Goal: Find specific page/section: Locate a particular part of the current website

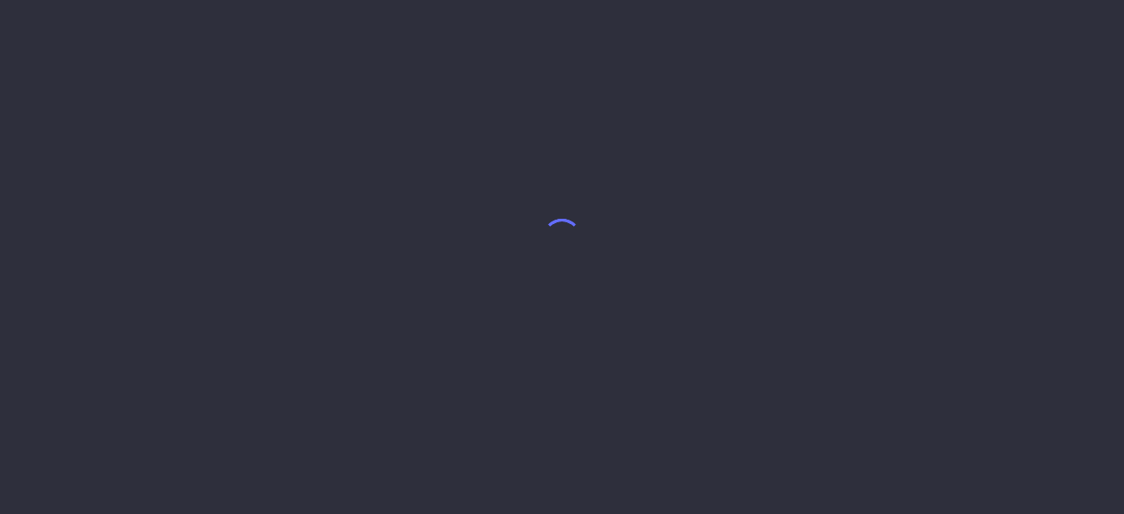
select select "8"
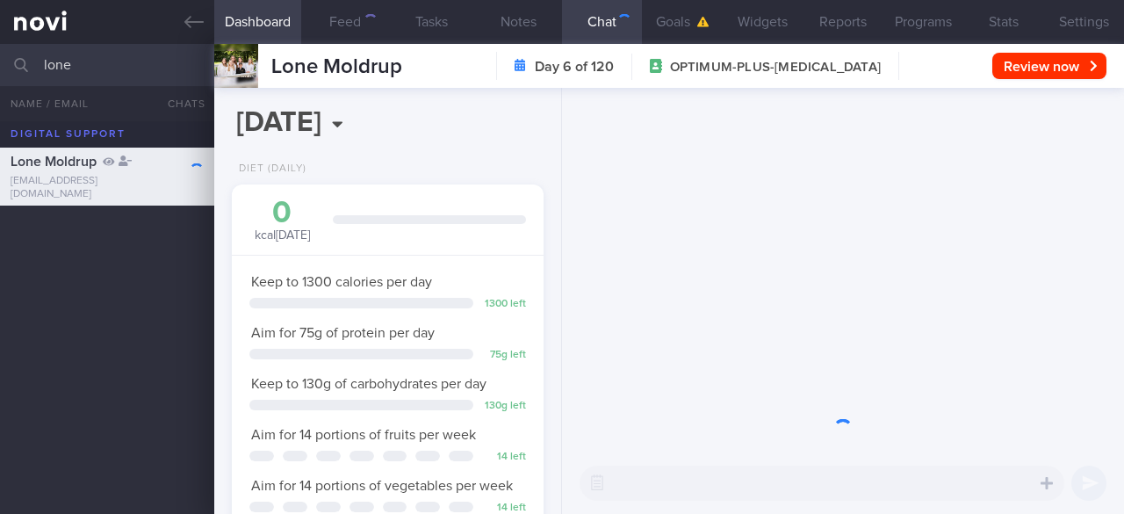
scroll to position [158, 267]
drag, startPoint x: 103, startPoint y: 66, endPoint x: 54, endPoint y: 68, distance: 48.3
click at [54, 68] on input "lone" at bounding box center [562, 65] width 1124 height 42
type input "l"
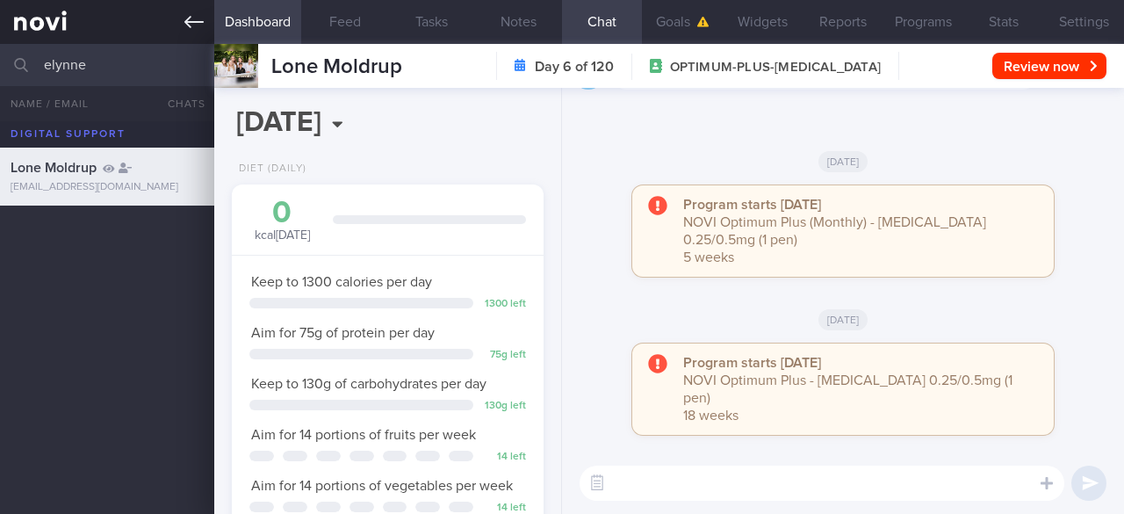
type input "elynne"
click at [112, 325] on div "Lone Moldrup [EMAIL_ADDRESS][DOMAIN_NAME]" at bounding box center [562, 317] width 1124 height 392
click at [186, 18] on icon at bounding box center [193, 21] width 19 height 19
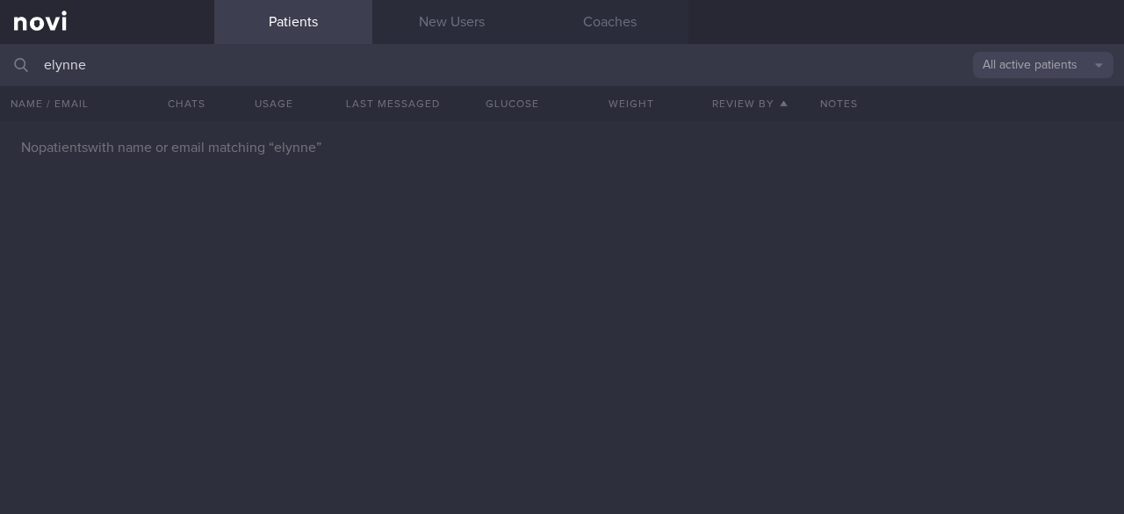
click at [1054, 69] on button "All active patients" at bounding box center [1043, 65] width 140 height 26
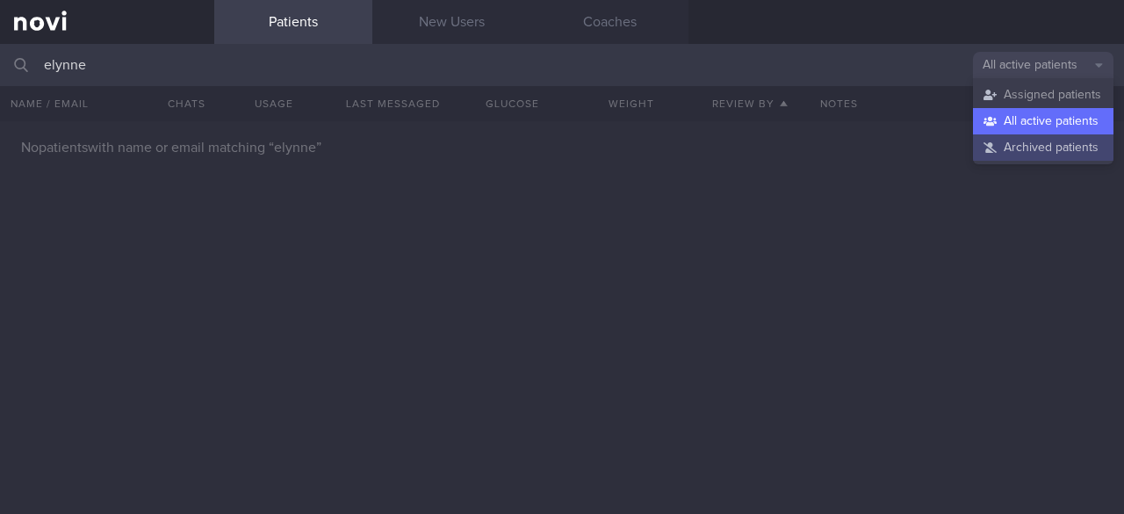
click at [1032, 148] on button "Archived patients" at bounding box center [1043, 147] width 140 height 26
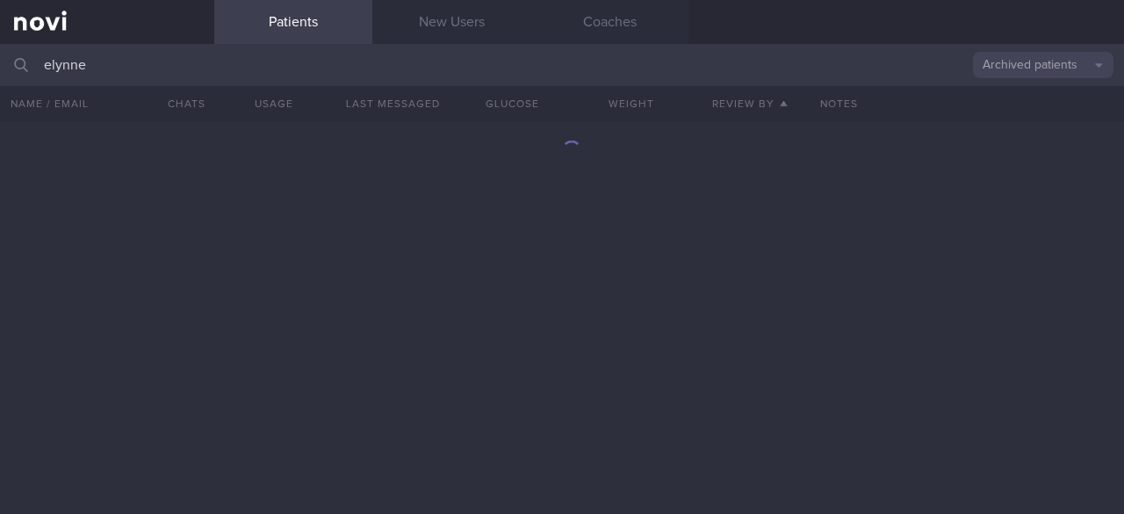
click at [130, 72] on input "elynne" at bounding box center [562, 65] width 1124 height 42
click at [695, 384] on div at bounding box center [562, 317] width 1124 height 392
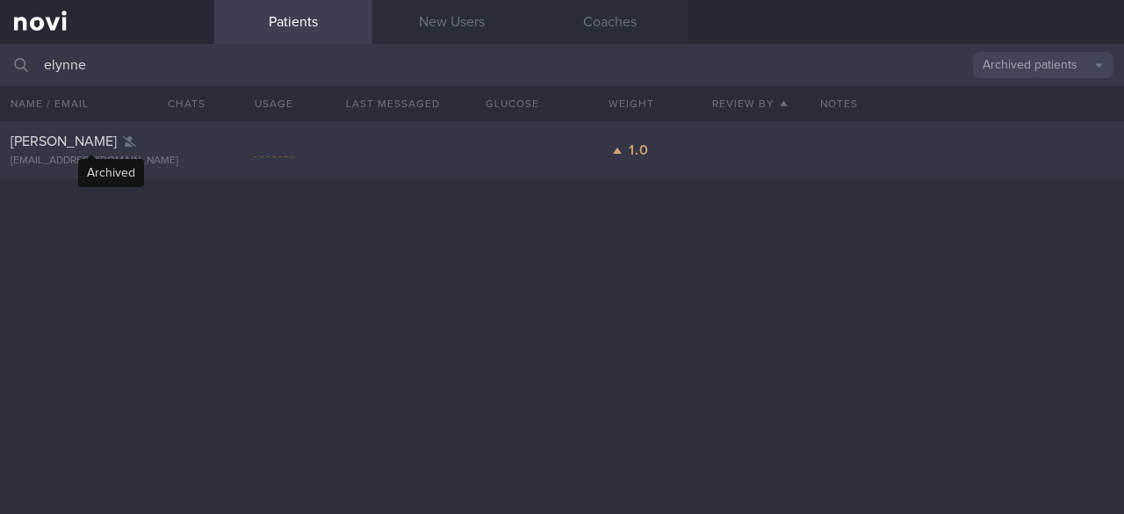
click at [123, 147] on div at bounding box center [129, 142] width 13 height 18
select select "8"
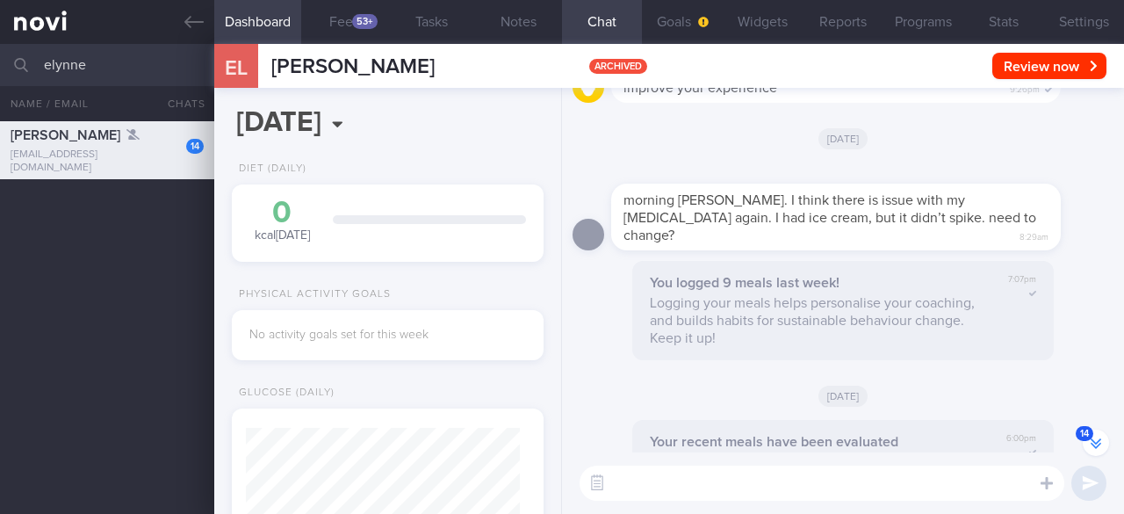
scroll to position [-3093, 0]
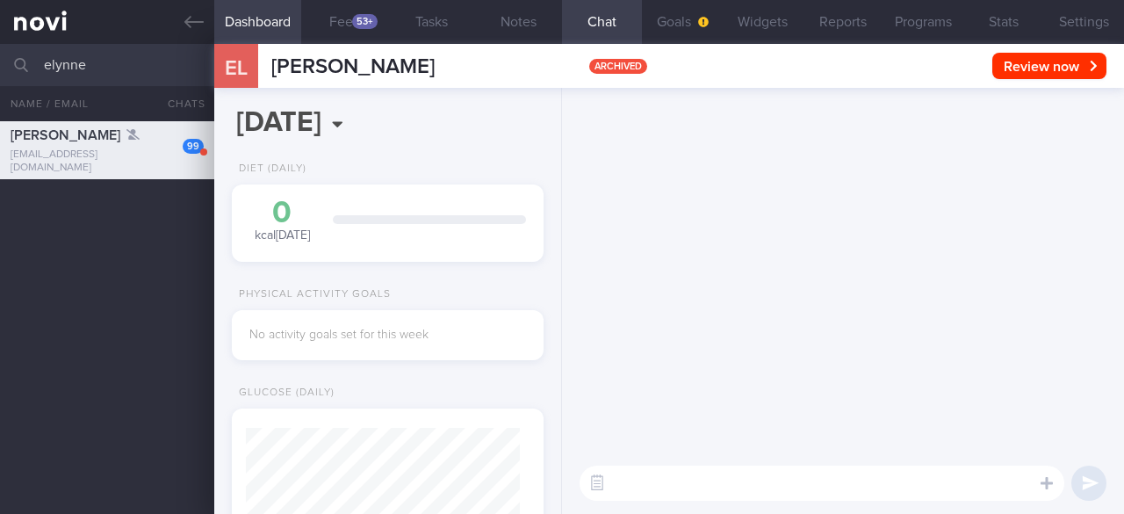
click at [1094, 443] on div "You have 1 new report available: QT603~ELYNNE_ LOH~S7902258F~20250811~DR_ YEO_ …" at bounding box center [843, 301] width 562 height 426
